Goal: Task Accomplishment & Management: Manage account settings

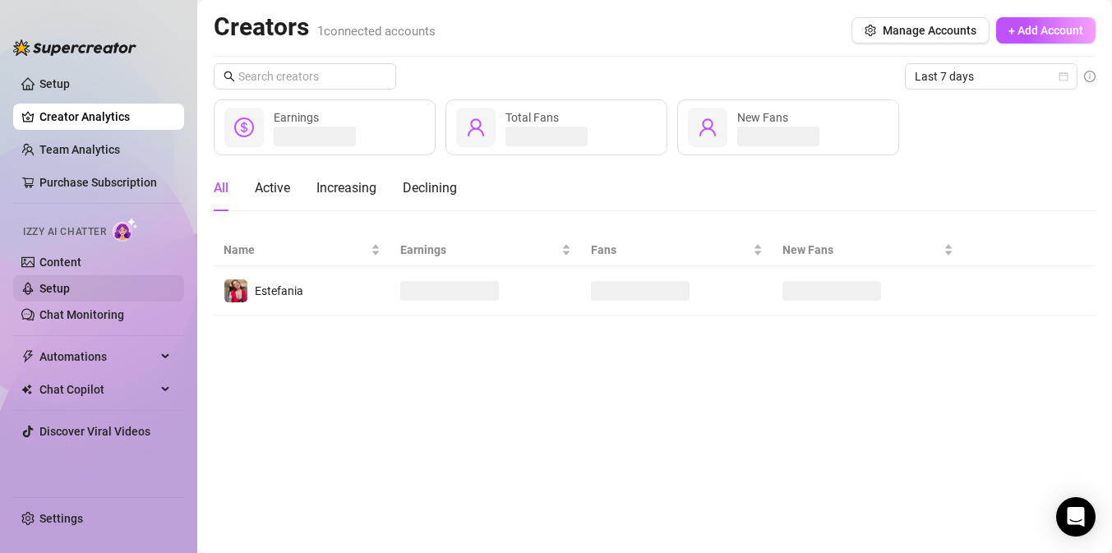
click at [70, 295] on link "Setup" at bounding box center [54, 288] width 30 height 13
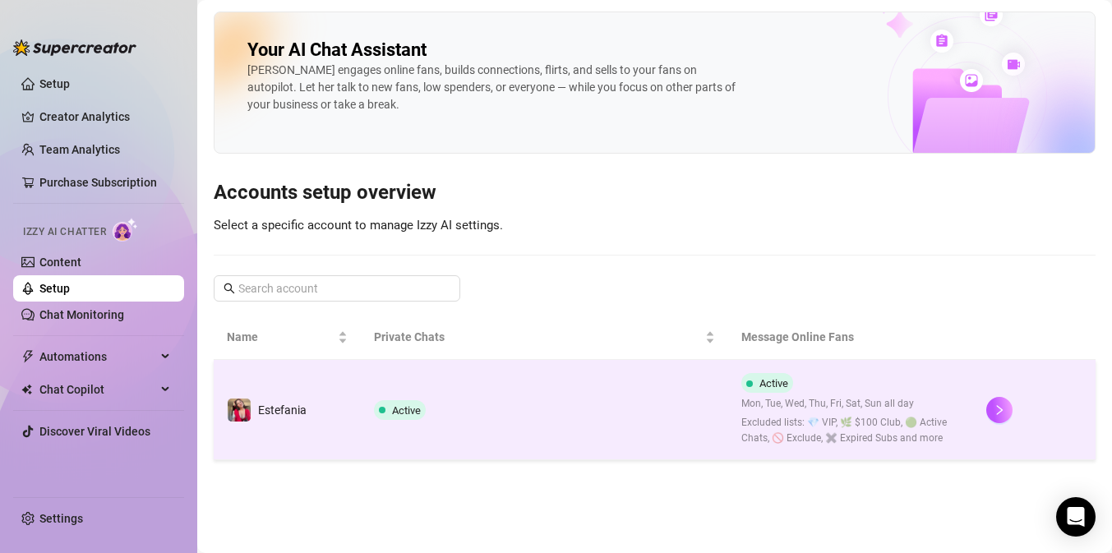
click at [621, 393] on td "Active" at bounding box center [544, 410] width 367 height 100
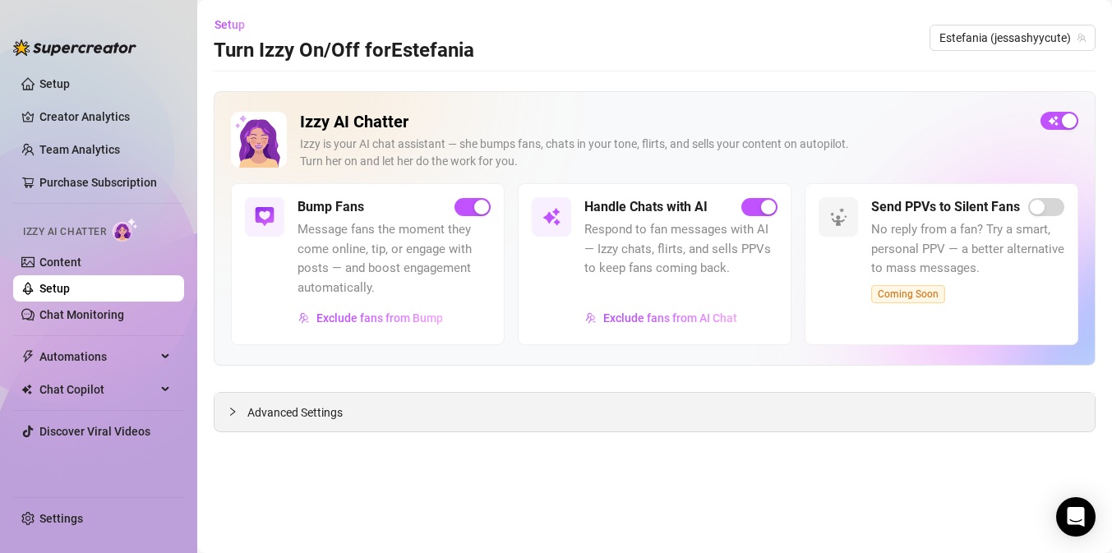
click at [315, 405] on span "Advanced Settings" at bounding box center [294, 412] width 95 height 18
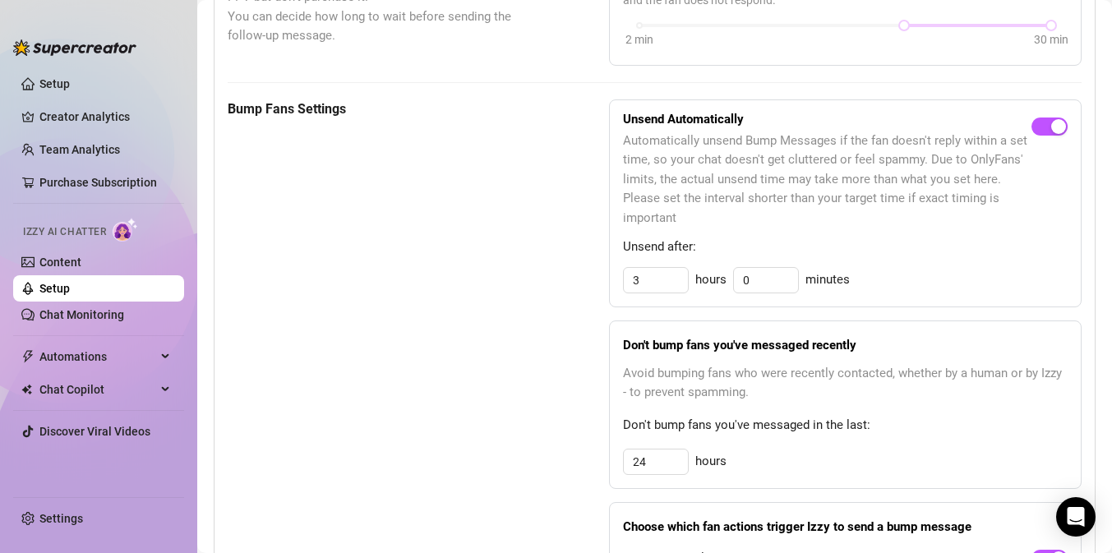
scroll to position [761, 0]
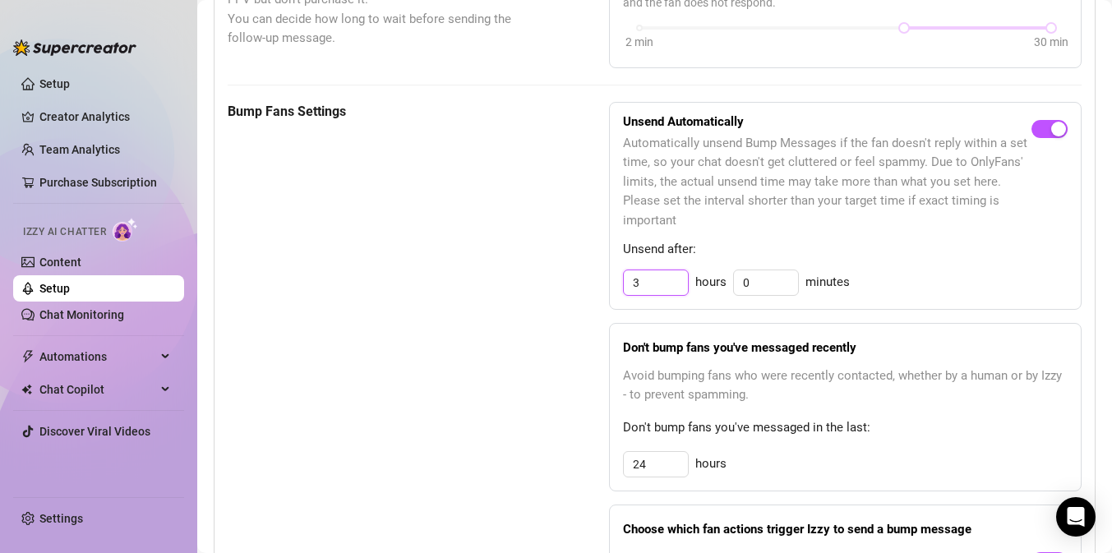
click at [652, 281] on input "3" at bounding box center [656, 282] width 64 height 25
type input "5"
click at [494, 319] on div "Bump Fans Settings" at bounding box center [377, 375] width 299 height 546
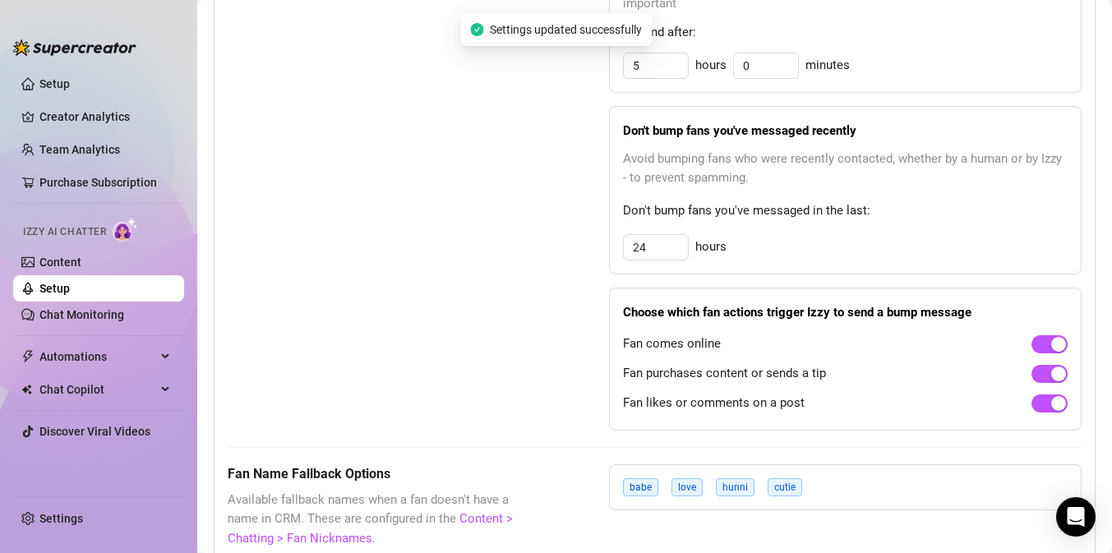
scroll to position [979, 0]
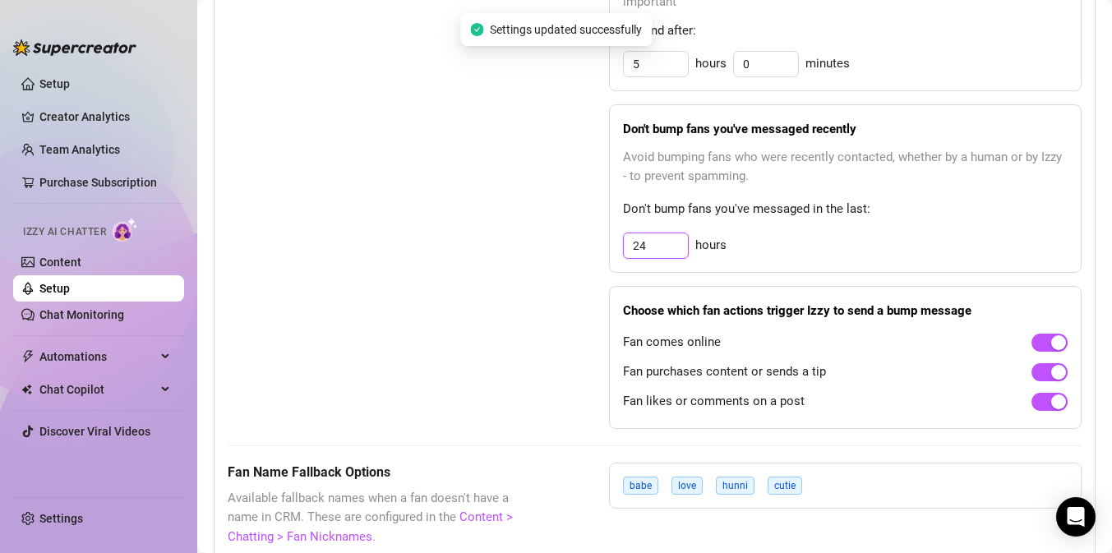
click at [654, 250] on input "24" at bounding box center [656, 245] width 64 height 25
type input "2"
type input "24"
click at [371, 306] on div "Bump Fans Settings" at bounding box center [377, 156] width 299 height 546
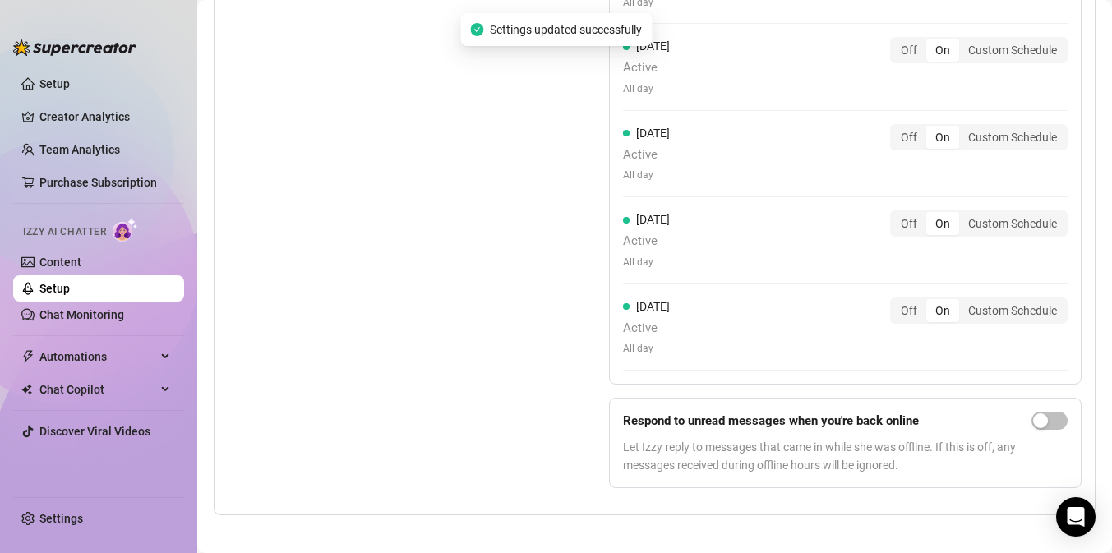
scroll to position [1791, 0]
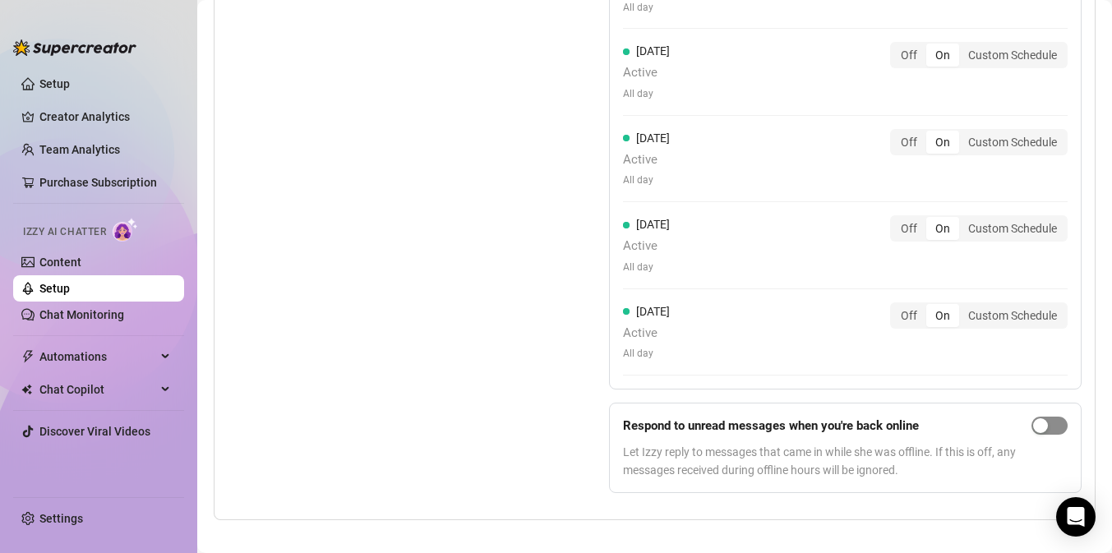
click at [1047, 422] on div "button" at bounding box center [1040, 425] width 15 height 15
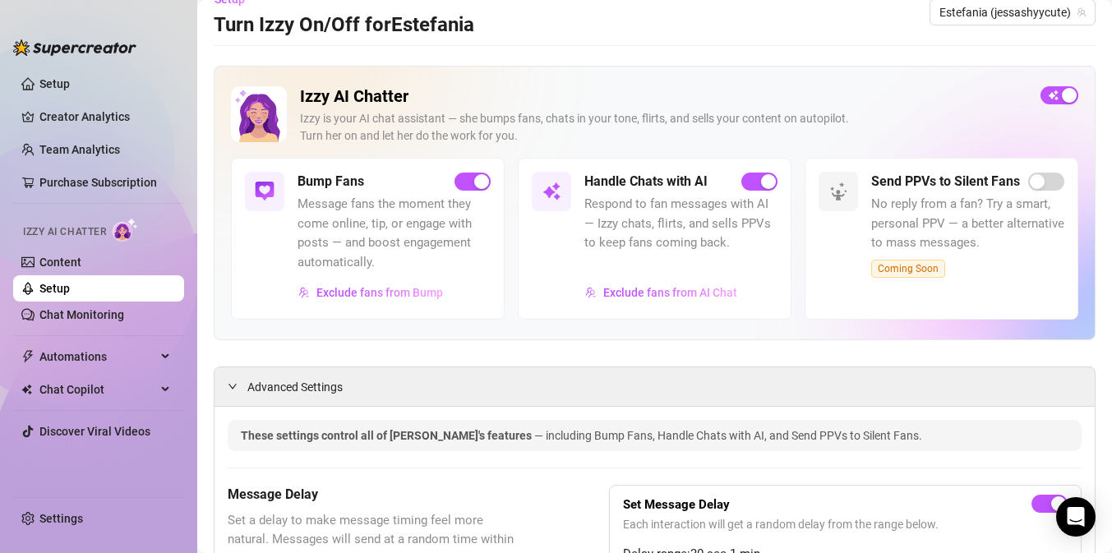
scroll to position [9, 0]
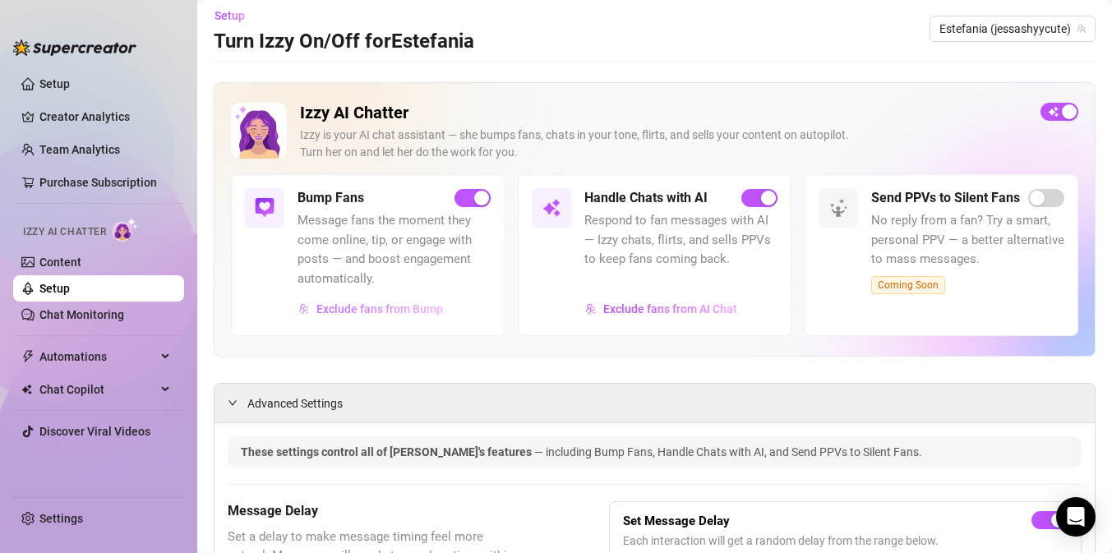
click at [417, 308] on span "Exclude fans from Bump" at bounding box center [379, 308] width 127 height 13
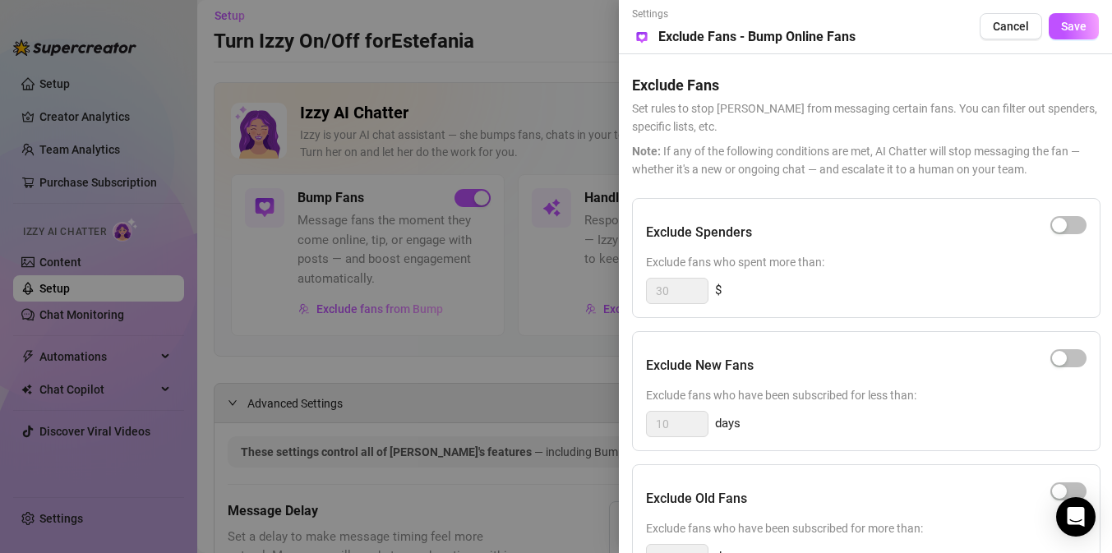
click at [555, 325] on div at bounding box center [556, 276] width 1112 height 553
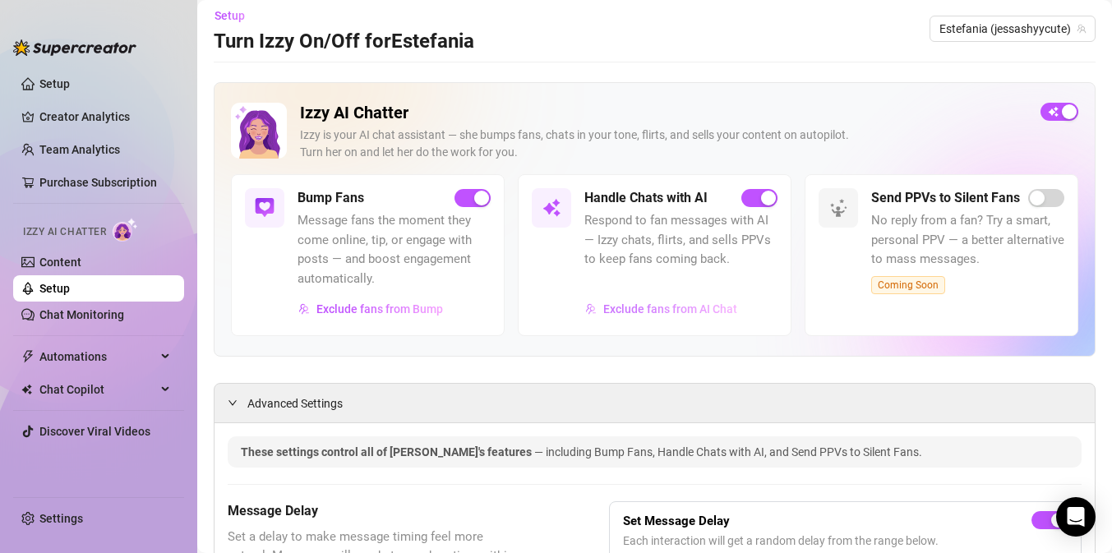
click at [613, 309] on span "Exclude fans from AI Chat" at bounding box center [670, 308] width 134 height 13
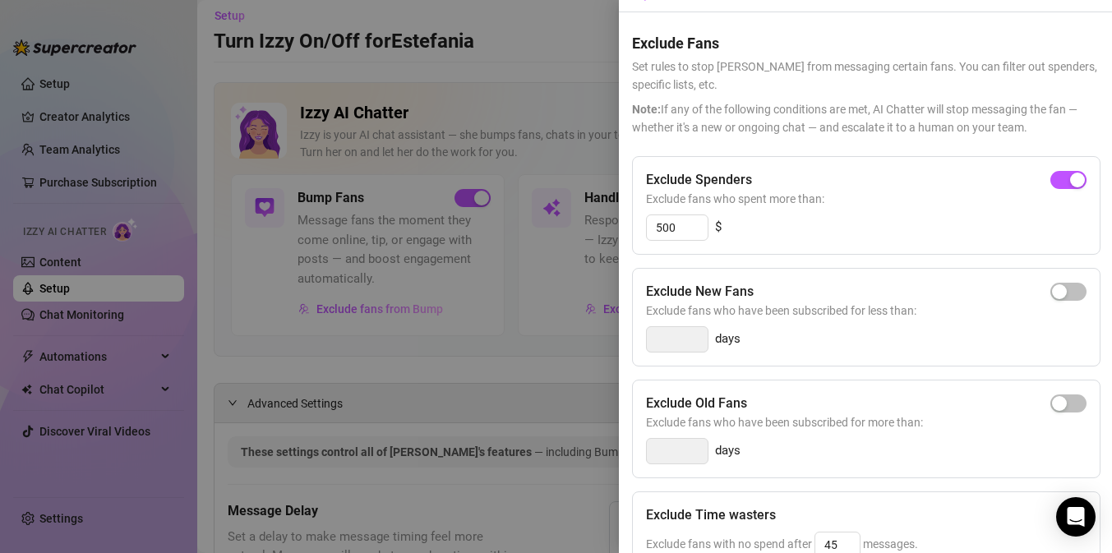
scroll to position [0, 0]
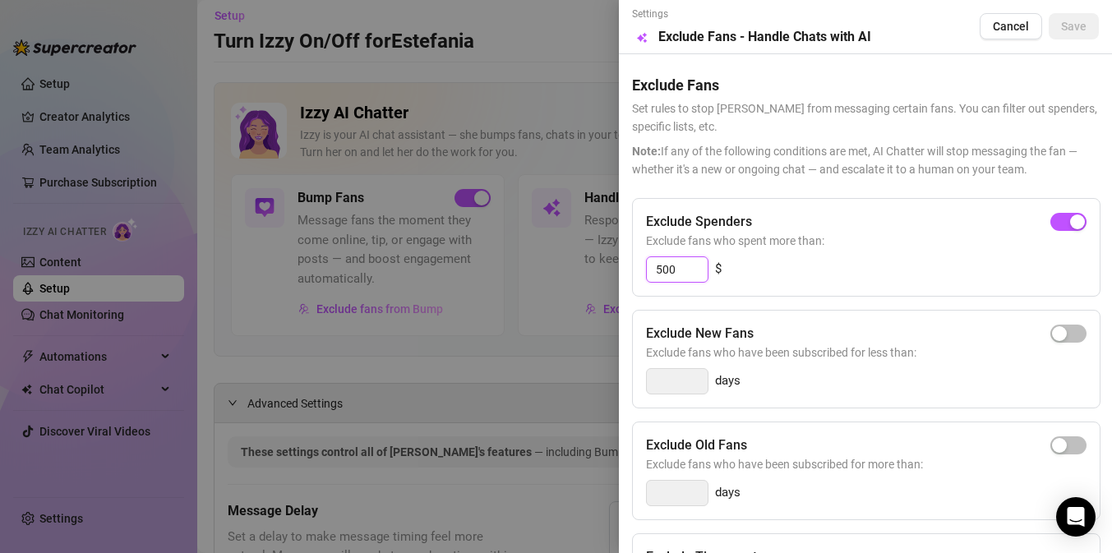
click at [683, 275] on input "500" at bounding box center [677, 269] width 61 height 25
type input "350"
click at [500, 375] on div at bounding box center [556, 276] width 1112 height 553
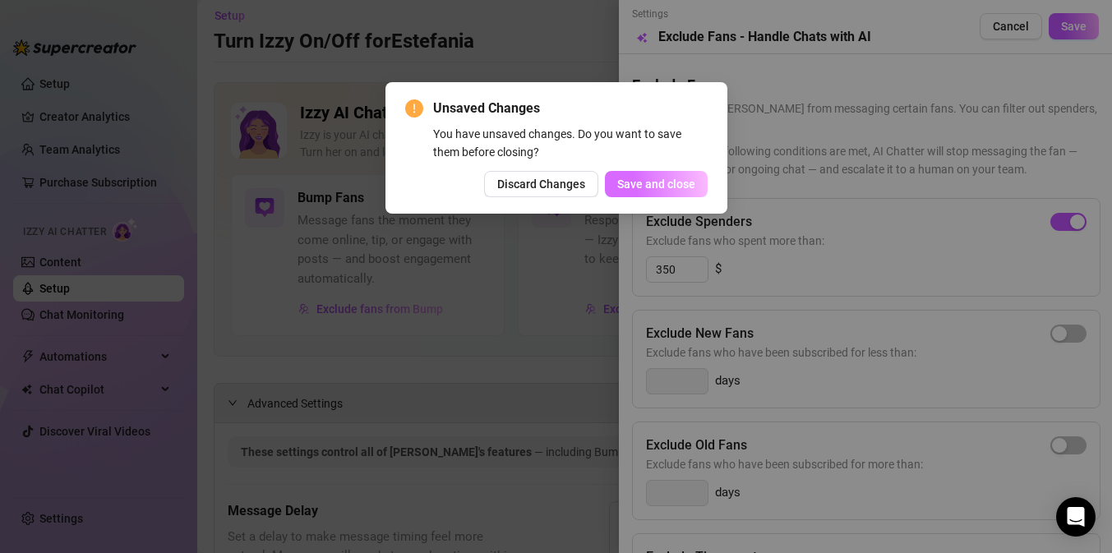
click at [678, 189] on span "Save and close" at bounding box center [656, 183] width 78 height 13
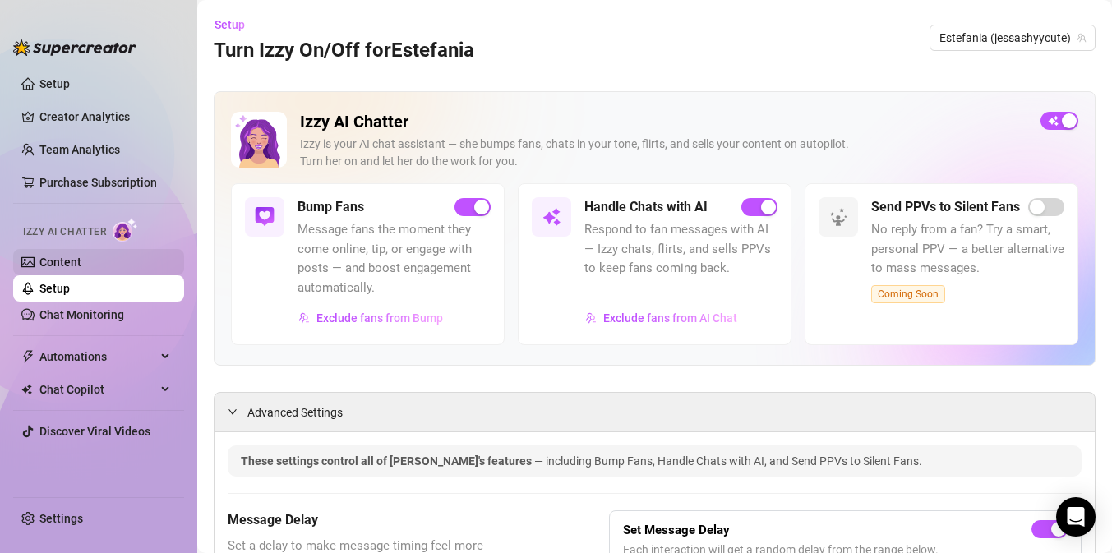
click at [81, 256] on link "Content" at bounding box center [60, 262] width 42 height 13
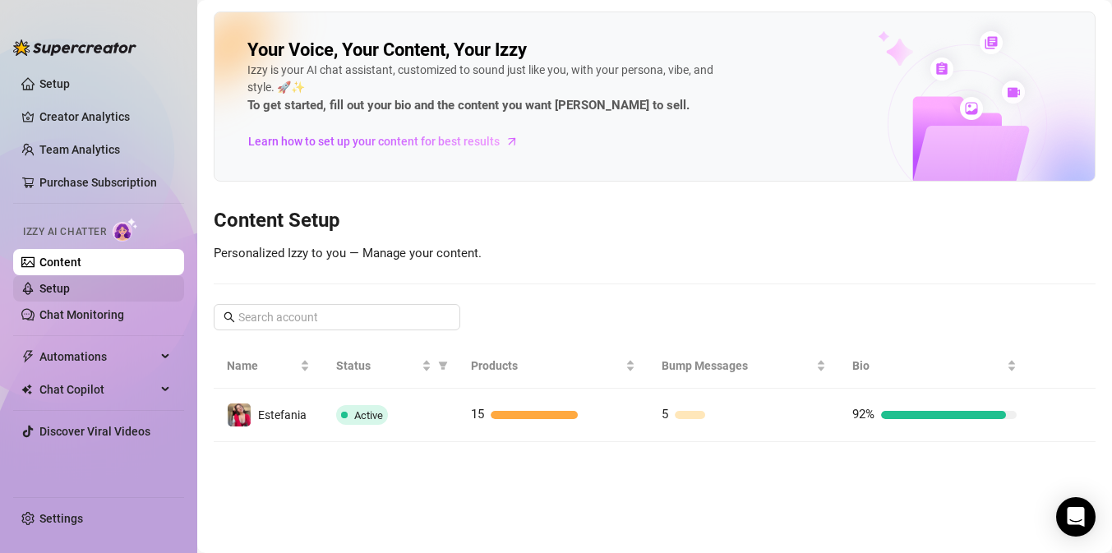
click at [70, 282] on link "Setup" at bounding box center [54, 288] width 30 height 13
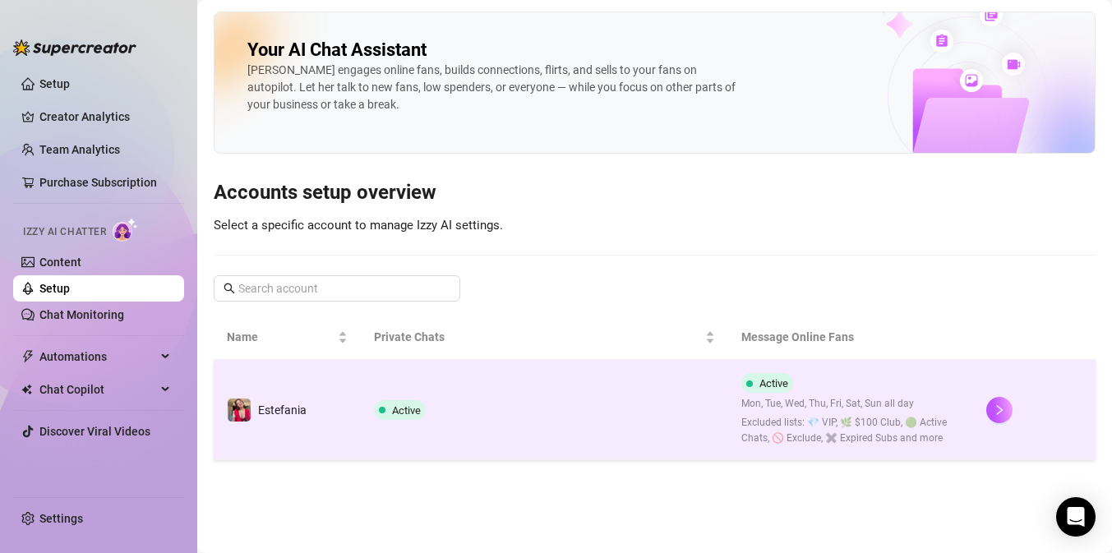
click at [847, 429] on span "Excluded lists: 💎 VIP, 🌿 $100 Club, 🟢 Active Chats, 🚫 Exclude, ✖️ Expired Subs …" at bounding box center [850, 430] width 219 height 31
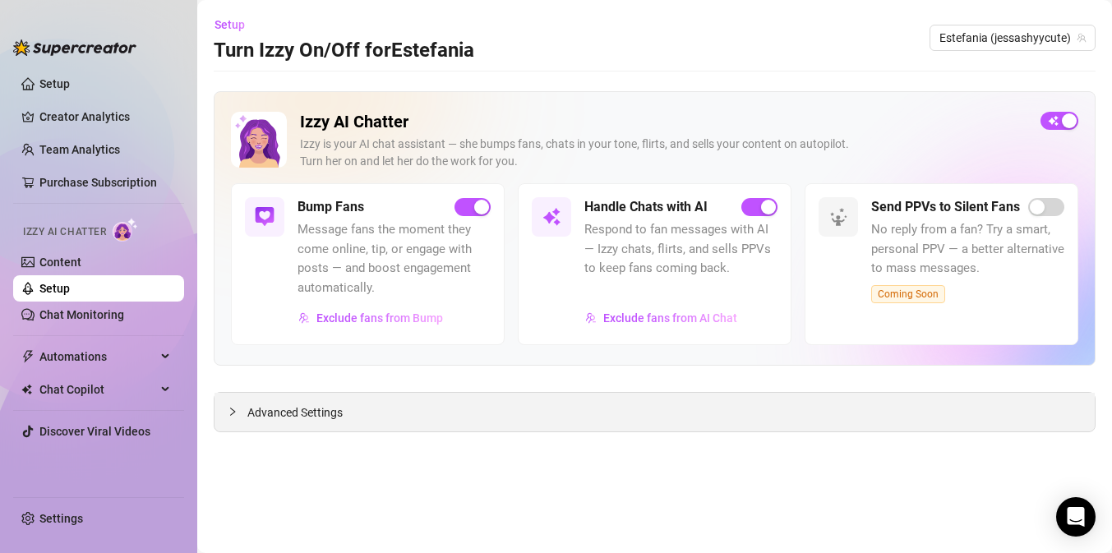
click at [361, 413] on div "Advanced Settings" at bounding box center [654, 412] width 880 height 39
click at [288, 404] on span "Advanced Settings" at bounding box center [294, 412] width 95 height 18
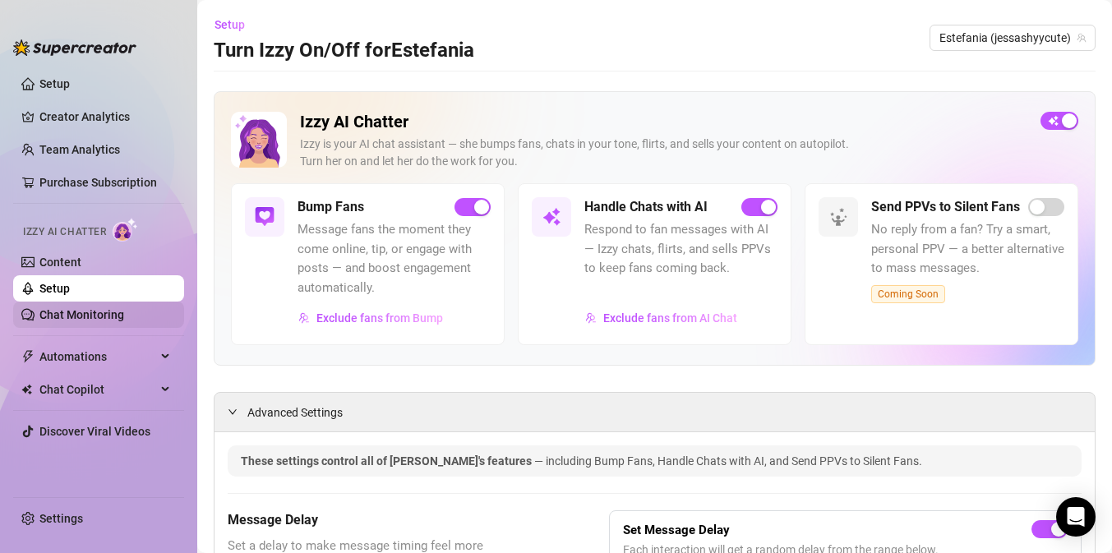
click at [84, 314] on link "Chat Monitoring" at bounding box center [81, 314] width 85 height 13
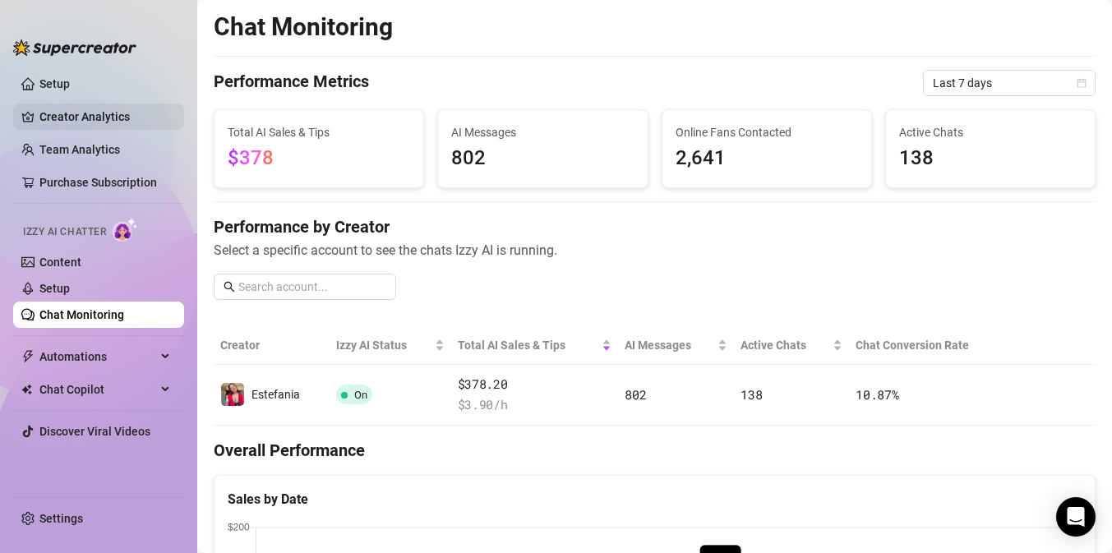
click at [117, 121] on link "Creator Analytics" at bounding box center [104, 117] width 131 height 26
